Goal: Task Accomplishment & Management: Manage account settings

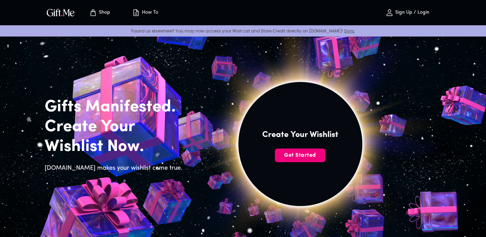
click at [296, 158] on span "Get Started" at bounding box center [300, 155] width 50 height 8
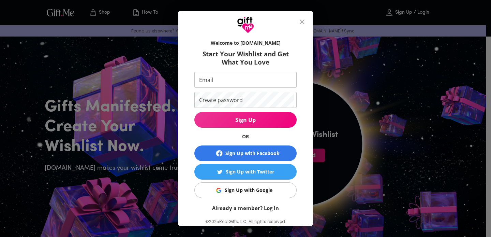
click at [252, 190] on div "Sign Up with Google" at bounding box center [249, 190] width 48 height 8
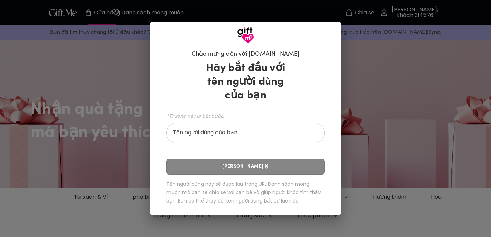
click at [271, 166] on div "Hãy bắt đầu với tên người dùng của bạn *Trường này là bắt buộc. Tên người dùng …" at bounding box center [245, 134] width 158 height 152
click at [248, 167] on div "Hãy bắt đầu với tên người dùng của bạn *Trường này là bắt buộc. Tên người dùng …" at bounding box center [245, 134] width 158 height 152
click at [216, 137] on input "Tên người dùng của bạn" at bounding box center [241, 133] width 151 height 19
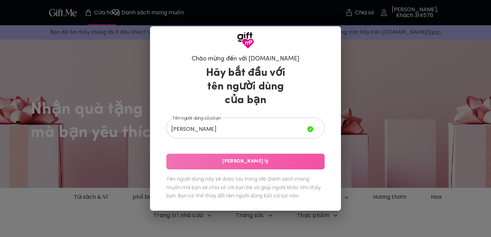
click at [233, 162] on span "Lưu Xử lý" at bounding box center [245, 162] width 158 height 8
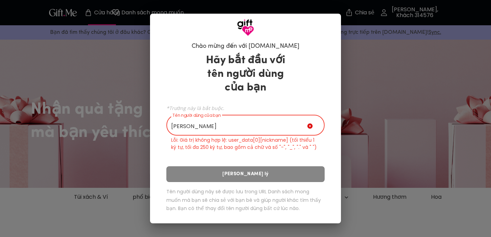
drag, startPoint x: 203, startPoint y: 124, endPoint x: 139, endPoint y: 124, distance: 63.8
click at [139, 124] on div "Chào mừng đến với Gift.me Hãy bắt đầu với tên người dùng của bạn *Trường này là…" at bounding box center [245, 118] width 491 height 237
type input "l"
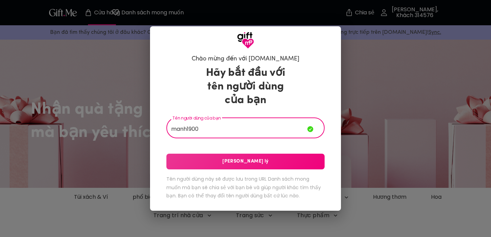
type input "manh1900"
click at [231, 161] on span "Lưu Xử lý" at bounding box center [245, 162] width 158 height 8
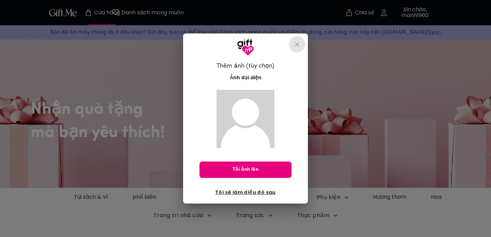
click at [296, 43] on icon "đóng" at bounding box center [297, 44] width 5 height 5
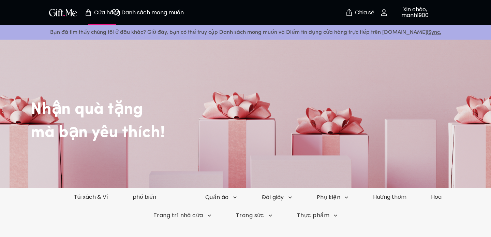
click at [408, 9] on font "Xin chào, manh1900" at bounding box center [414, 12] width 27 height 14
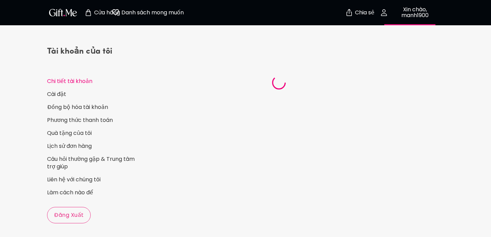
select select "US"
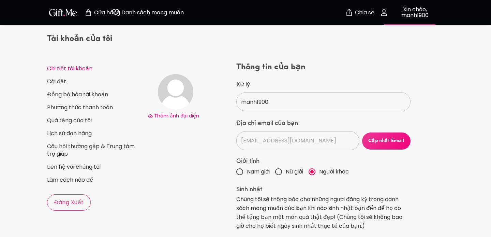
scroll to position [30, 0]
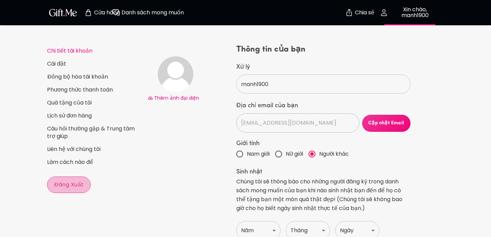
click at [73, 181] on font "Đăng xuất" at bounding box center [69, 184] width 30 height 8
